Goal: Transaction & Acquisition: Purchase product/service

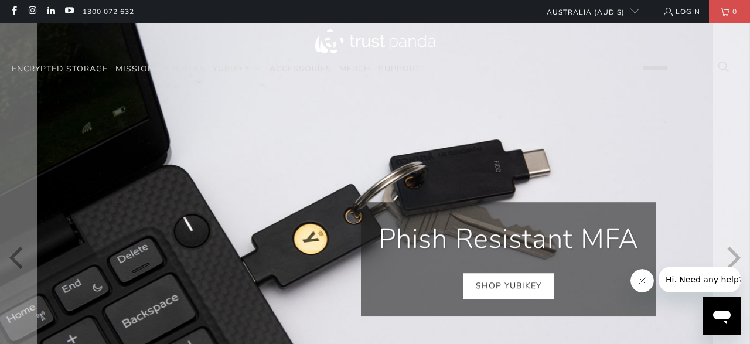
click at [523, 290] on link "Shop YubiKey" at bounding box center [508, 286] width 90 height 26
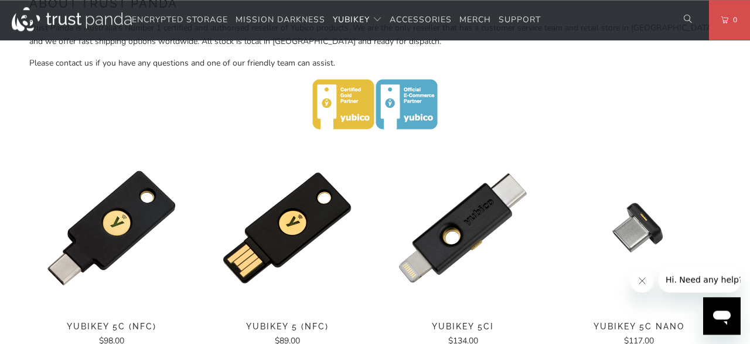
scroll to position [426, 0]
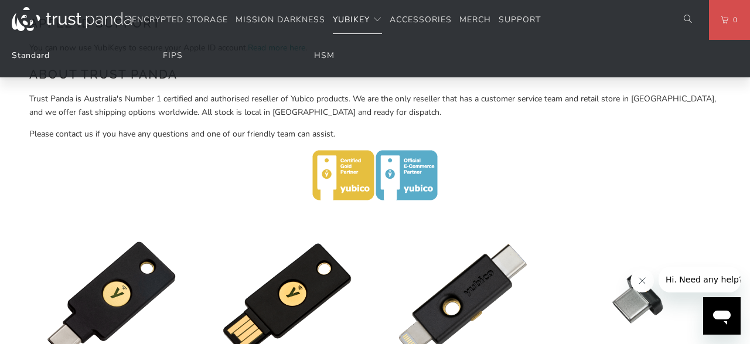
click at [36, 52] on link "Standard" at bounding box center [31, 55] width 38 height 11
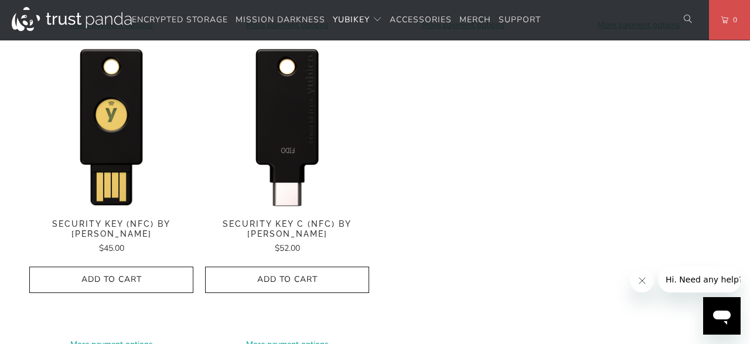
scroll to position [1279, 0]
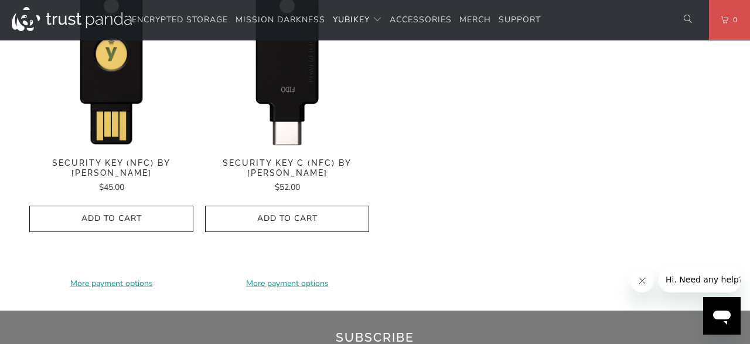
click at [279, 84] on img at bounding box center [287, 64] width 164 height 164
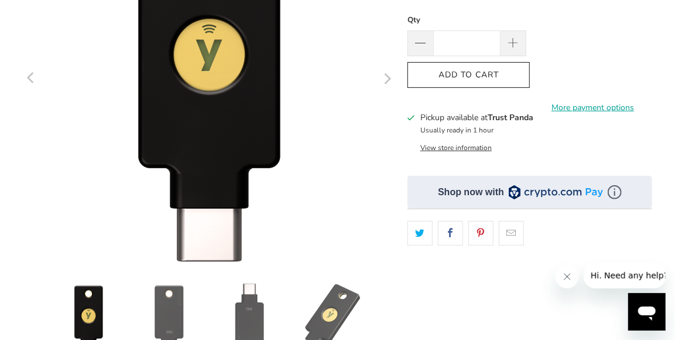
scroll to position [199, 0]
